Goal: Task Accomplishment & Management: Manage account settings

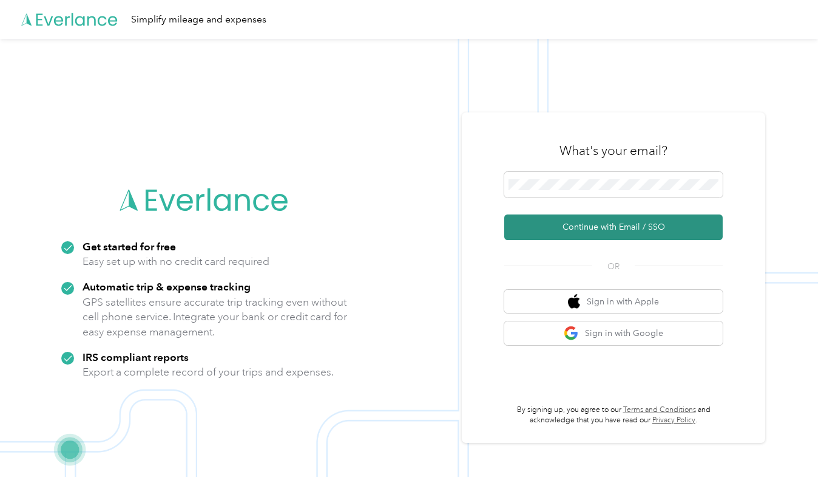
click at [591, 228] on button "Continue with Email / SSO" at bounding box center [613, 226] width 219 height 25
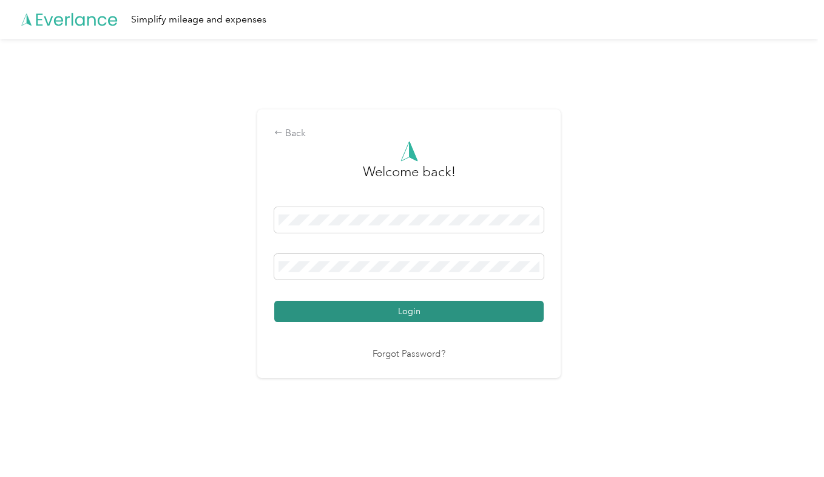
click at [391, 310] on button "Login" at bounding box center [409, 311] width 270 height 21
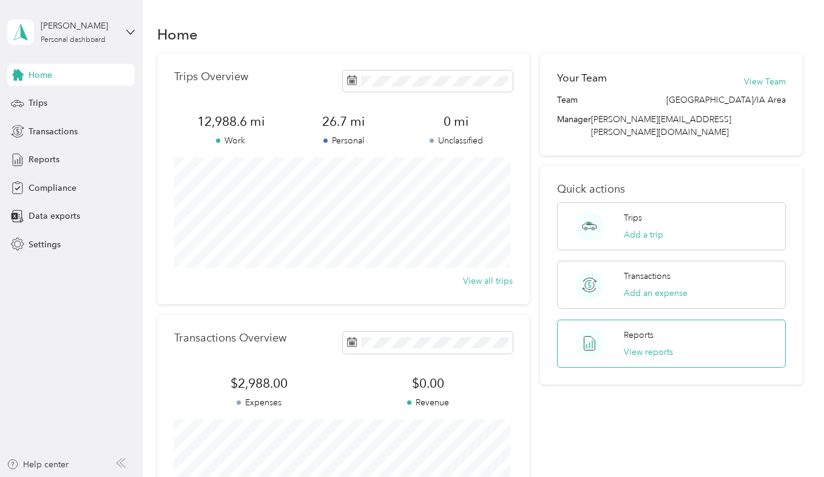
click at [625, 328] on p "Reports" at bounding box center [639, 334] width 30 height 13
